Goal: Task Accomplishment & Management: Manage account settings

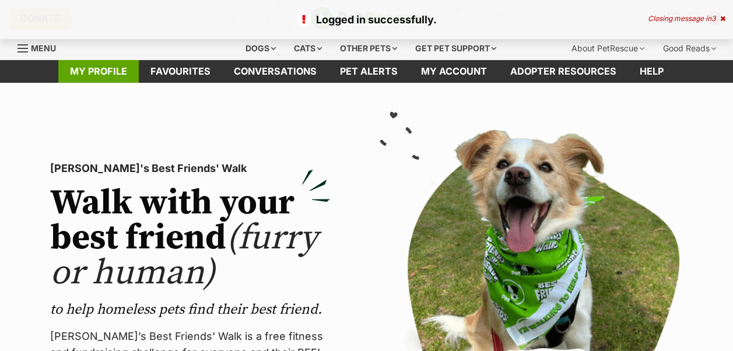
click at [93, 70] on link "My profile" at bounding box center [98, 71] width 81 height 23
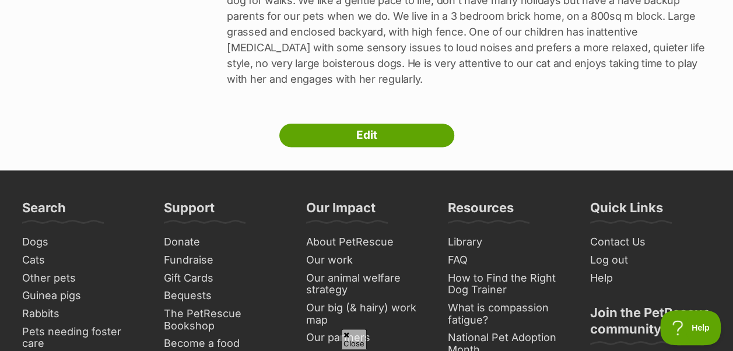
scroll to position [694, 0]
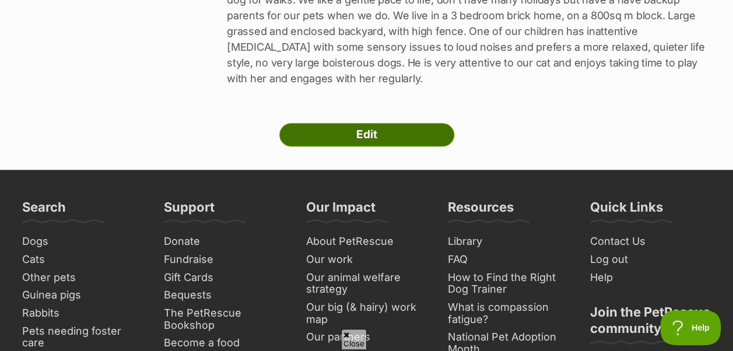
click at [349, 123] on link "Edit" at bounding box center [366, 134] width 175 height 23
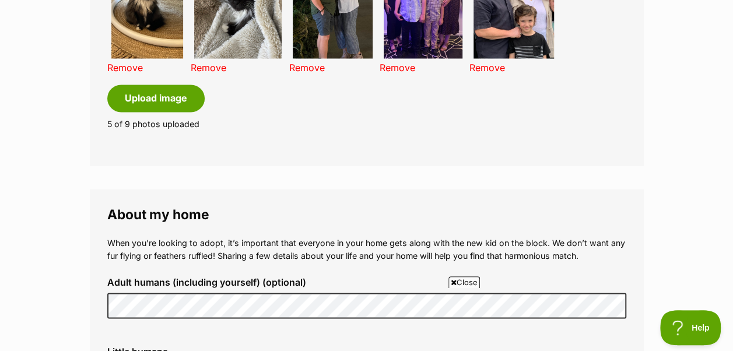
scroll to position [1081, 0]
